Goal: Find specific page/section: Find specific page/section

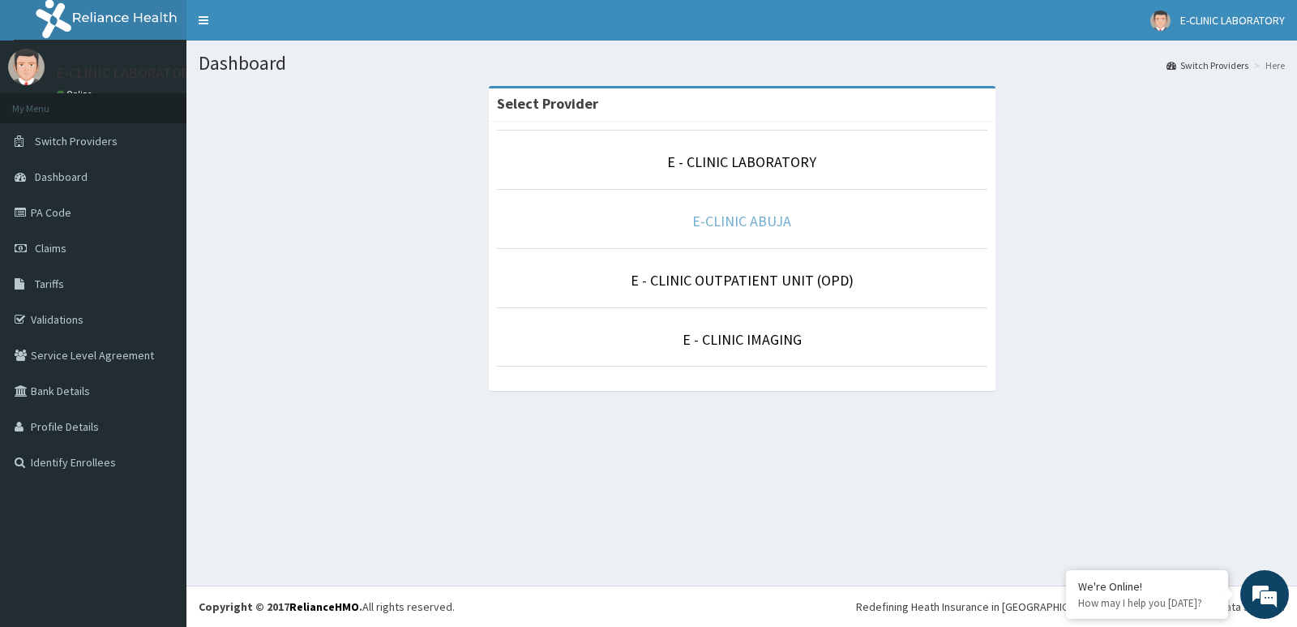
click at [745, 226] on link "E-CLINIC ABUJA" at bounding box center [741, 221] width 99 height 19
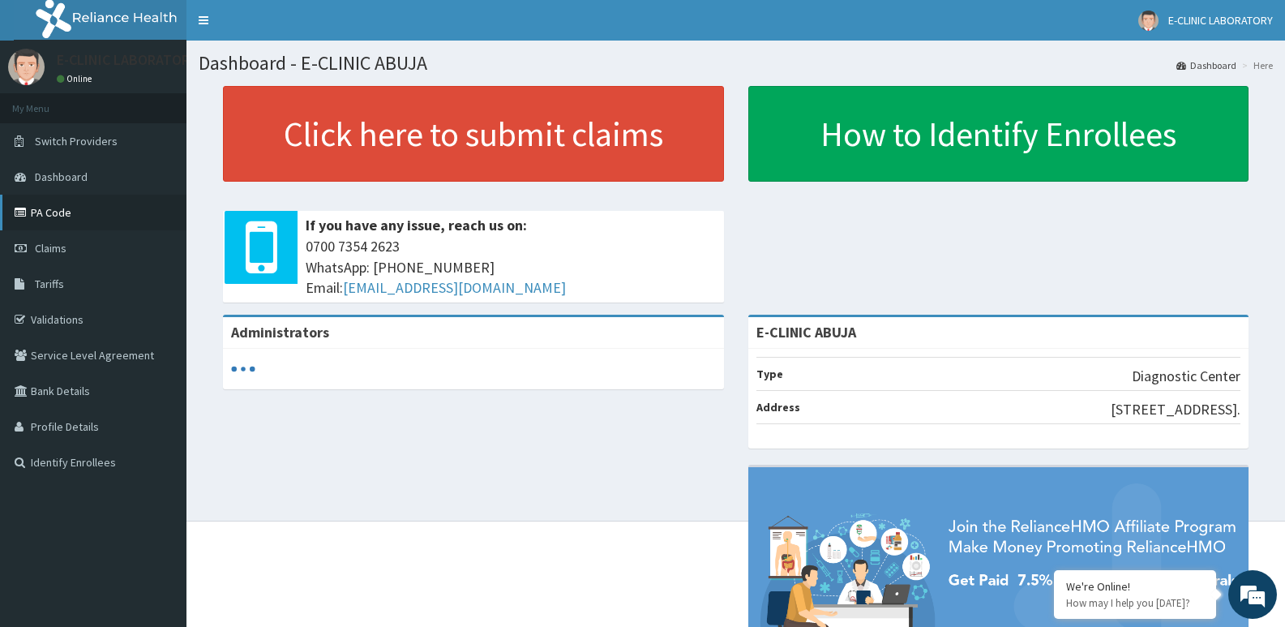
click at [76, 210] on link "PA Code" at bounding box center [93, 213] width 186 height 36
